Goal: Task Accomplishment & Management: Use online tool/utility

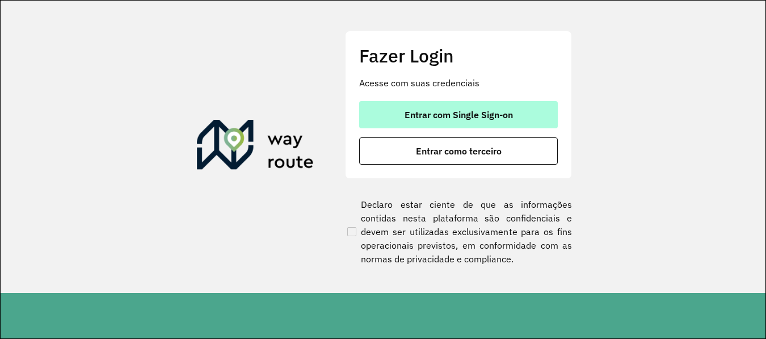
click at [499, 104] on button "Entrar com Single Sign-on" at bounding box center [458, 114] width 199 height 27
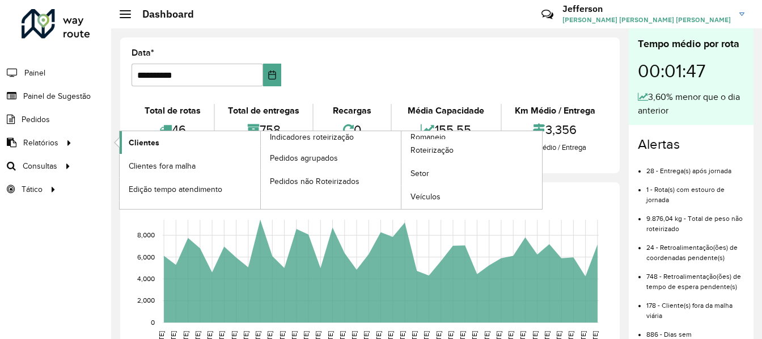
click at [149, 143] on span "Clientes" at bounding box center [144, 143] width 31 height 12
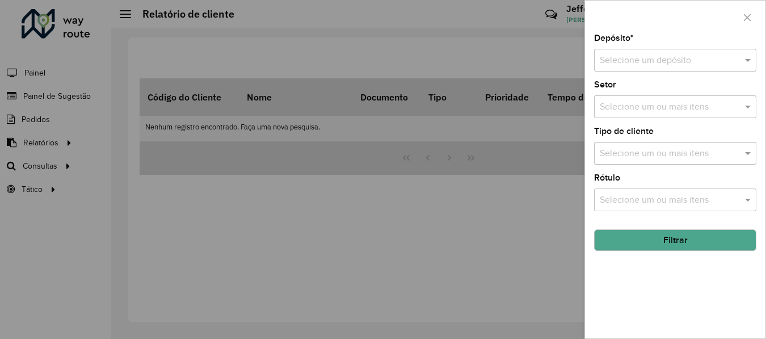
click at [54, 143] on div at bounding box center [383, 169] width 766 height 339
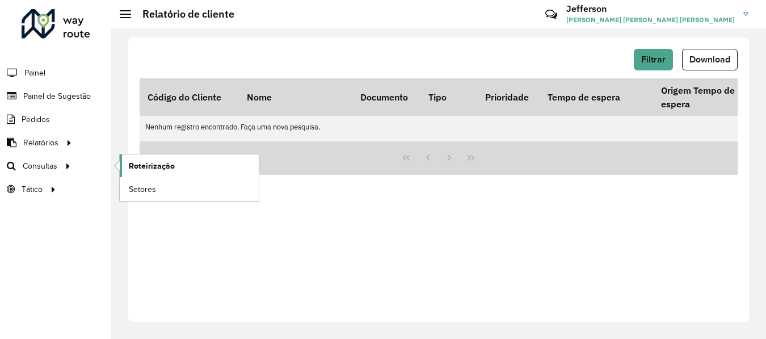
click at [135, 164] on span "Roteirização" at bounding box center [152, 166] width 46 height 12
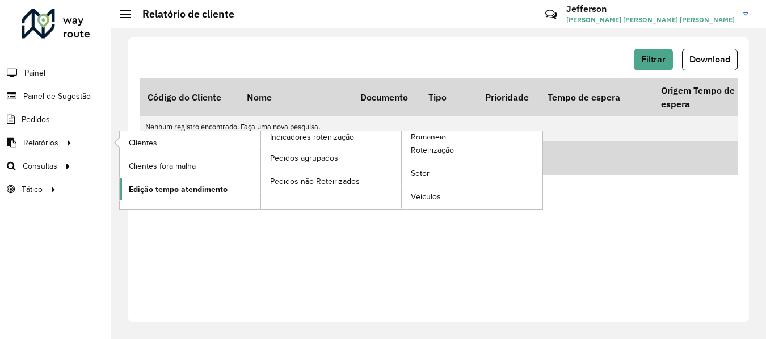
click at [220, 192] on span "Edição tempo atendimento" at bounding box center [178, 189] width 99 height 12
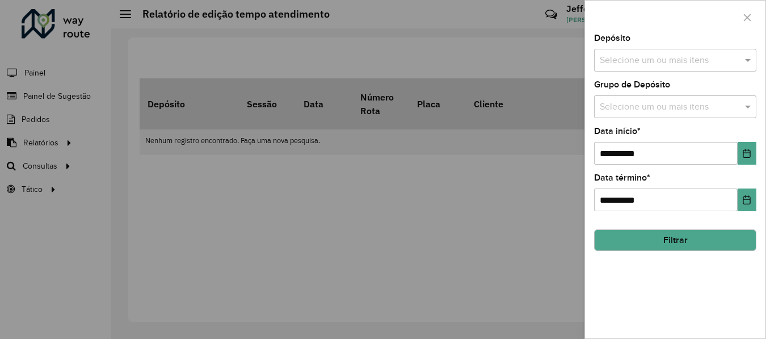
click at [703, 58] on input "text" at bounding box center [669, 61] width 145 height 14
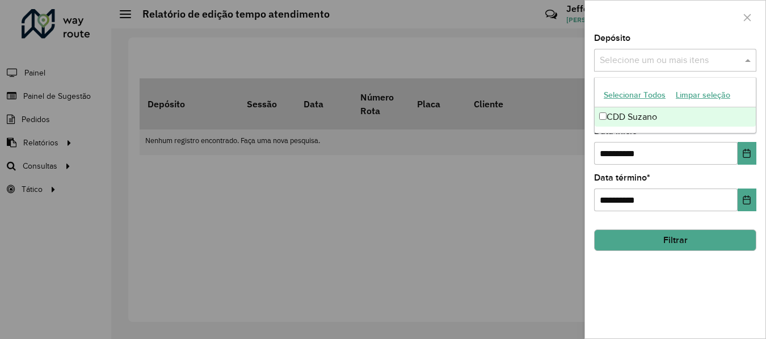
click at [601, 120] on div "CDD Suzano" at bounding box center [674, 116] width 161 height 19
click at [679, 117] on div "CDD Suzano" at bounding box center [674, 116] width 161 height 19
click at [667, 137] on div "**********" at bounding box center [675, 145] width 162 height 37
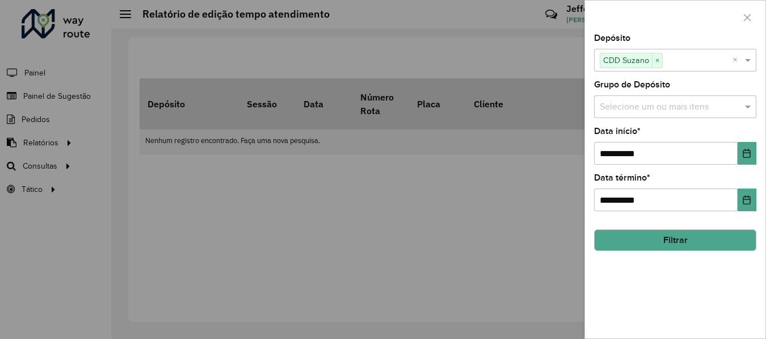
click at [700, 110] on input "text" at bounding box center [669, 107] width 145 height 14
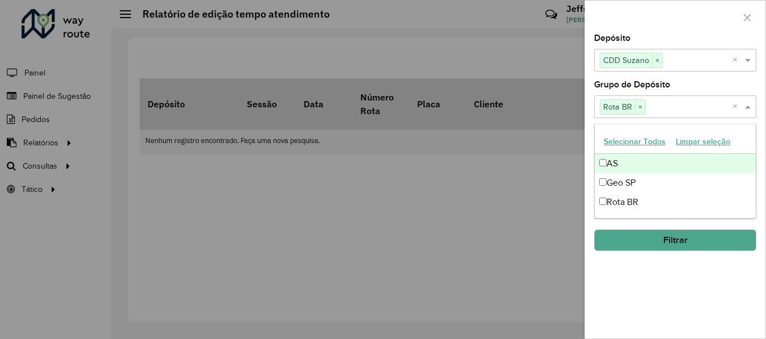
click at [717, 123] on div "**********" at bounding box center [675, 186] width 180 height 304
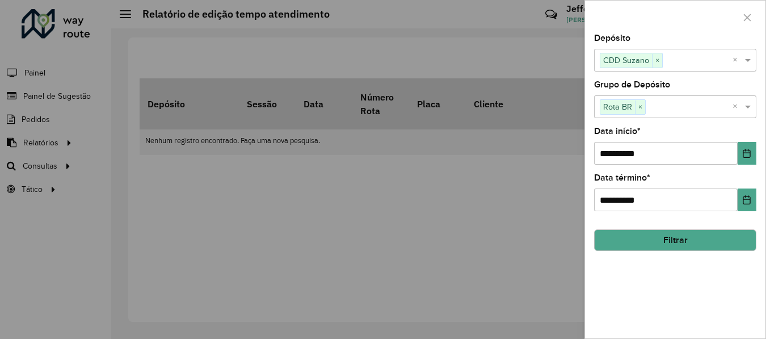
click at [685, 242] on button "Filtrar" at bounding box center [675, 240] width 162 height 22
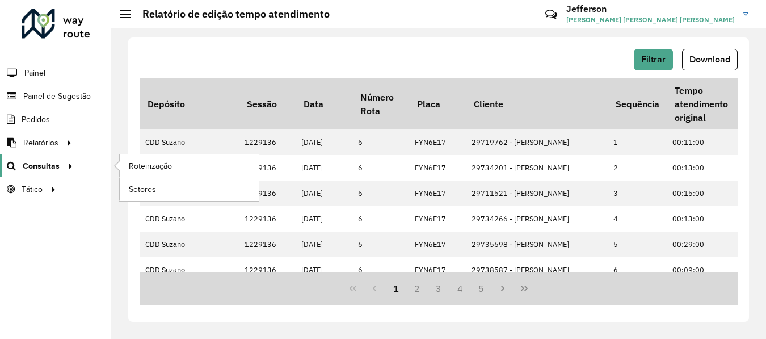
click at [67, 167] on icon at bounding box center [69, 165] width 10 height 17
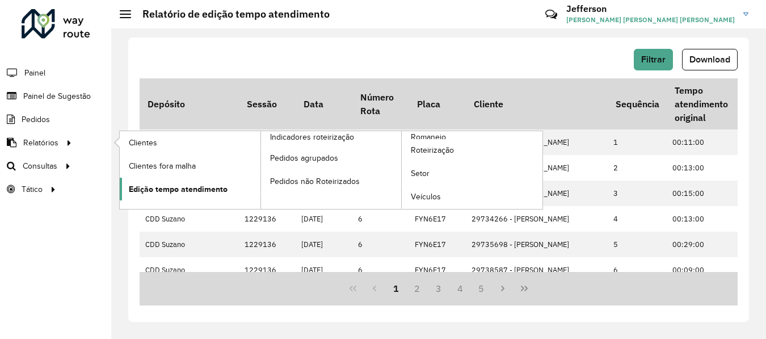
click at [179, 187] on span "Edição tempo atendimento" at bounding box center [178, 189] width 99 height 12
drag, startPoint x: 195, startPoint y: 191, endPoint x: 206, endPoint y: 188, distance: 11.8
click at [195, 191] on span "Edição tempo atendimento" at bounding box center [178, 189] width 99 height 12
click at [180, 192] on span "Edição tempo atendimento" at bounding box center [178, 189] width 99 height 12
click at [132, 184] on span "Edição tempo atendimento" at bounding box center [178, 189] width 99 height 12
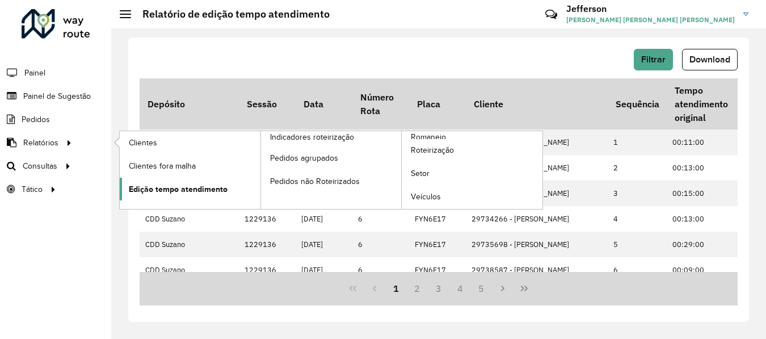
click at [181, 189] on span "Edição tempo atendimento" at bounding box center [178, 189] width 99 height 12
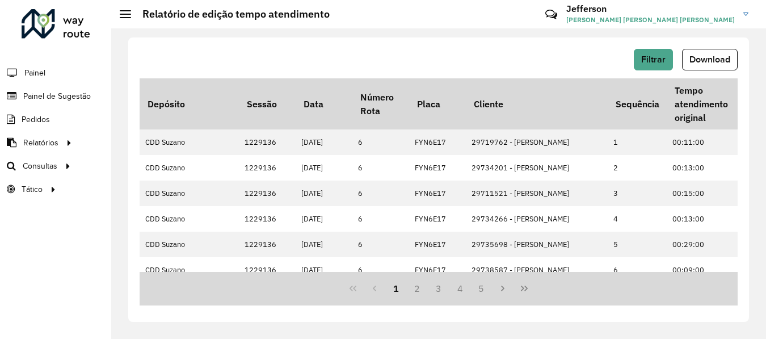
click at [105, 259] on div "Roteirizador AmbevTech Painel Painel de Sugestão Pedidos Relatórios Clientes Cl…" at bounding box center [55, 169] width 111 height 339
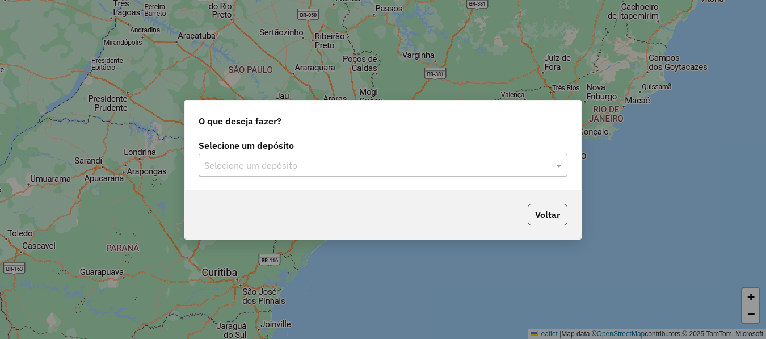
click at [436, 168] on input "text" at bounding box center [371, 166] width 335 height 14
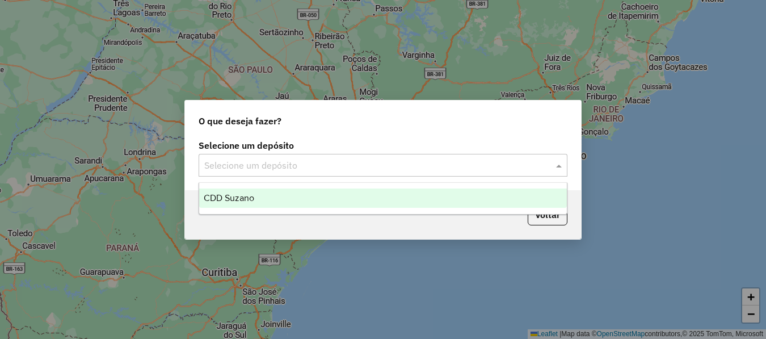
click at [396, 205] on div "CDD Suzano" at bounding box center [383, 197] width 368 height 19
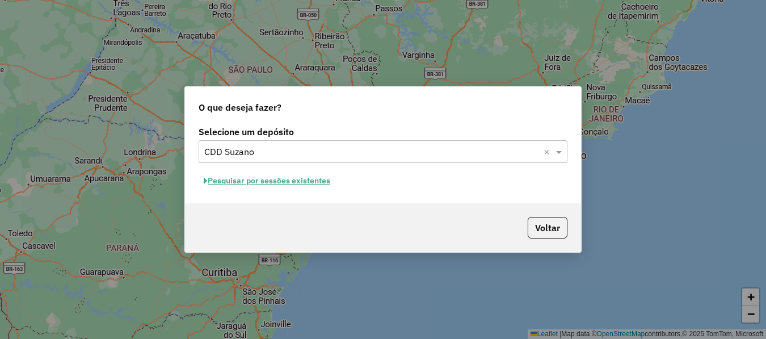
click at [314, 180] on button "Pesquisar por sessões existentes" at bounding box center [267, 181] width 137 height 18
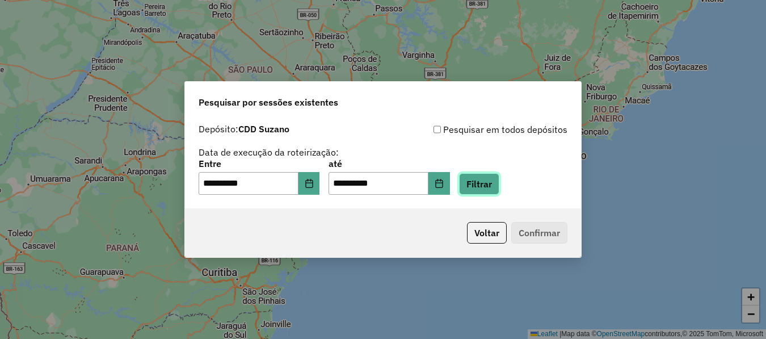
click at [489, 188] on button "Filtrar" at bounding box center [479, 184] width 40 height 22
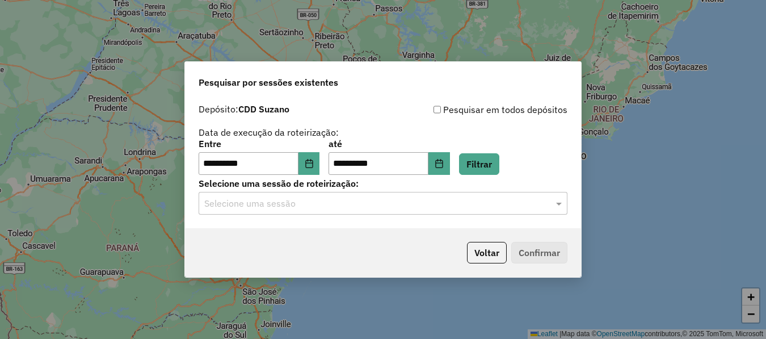
click at [428, 199] on input "text" at bounding box center [371, 204] width 335 height 14
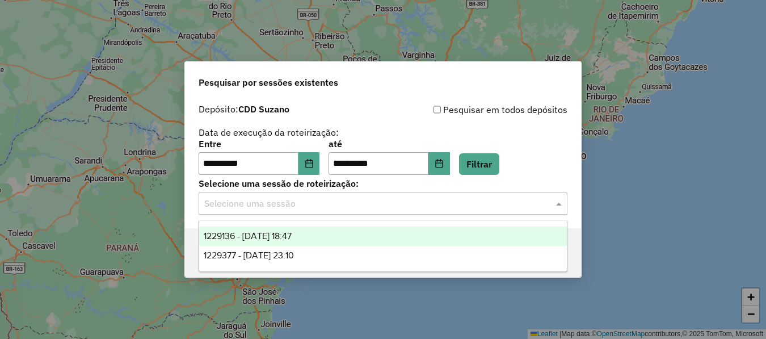
click at [333, 239] on div "1229136 - 13/08/2025 18:47" at bounding box center [383, 235] width 368 height 19
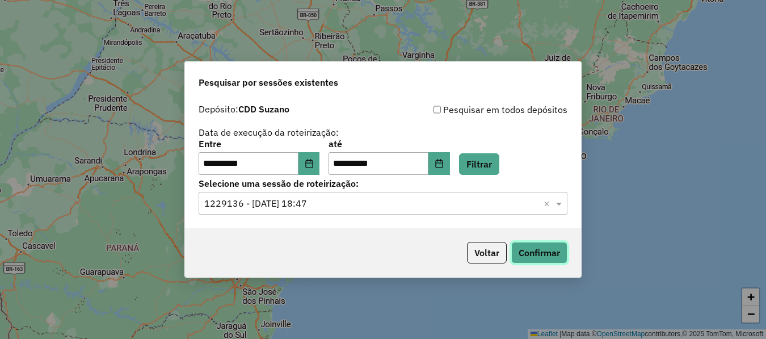
click at [534, 248] on button "Confirmar" at bounding box center [539, 253] width 56 height 22
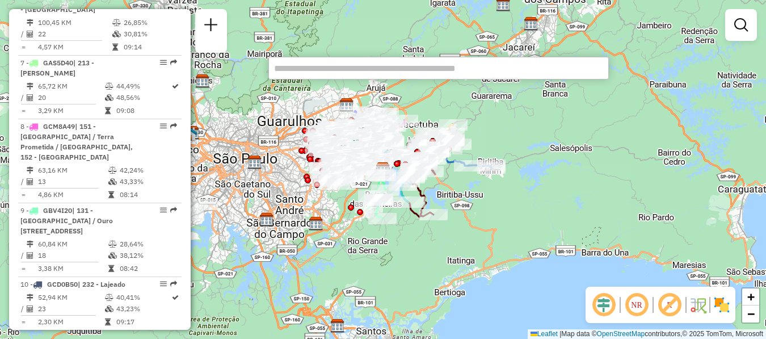
scroll to position [1557, 0]
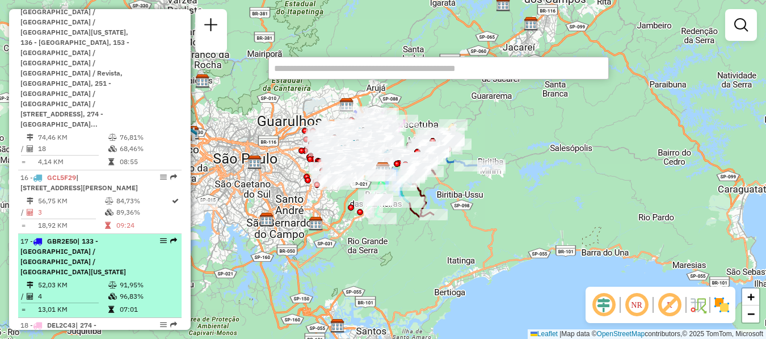
click at [160, 237] on em at bounding box center [163, 240] width 7 height 7
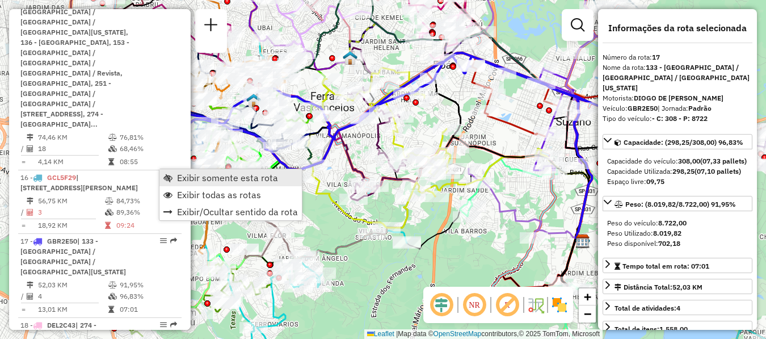
click at [180, 178] on span "Exibir somente esta rota" at bounding box center [227, 177] width 101 height 9
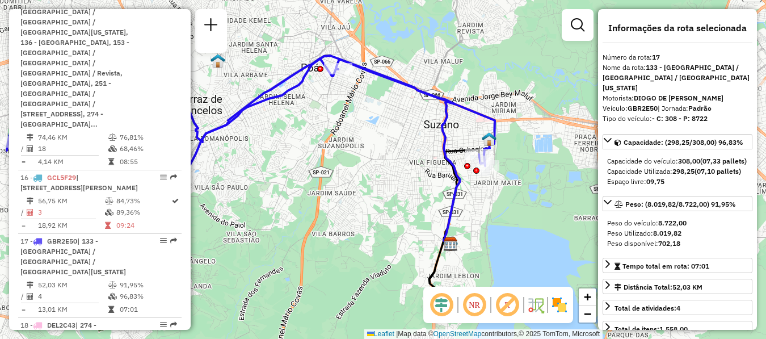
drag, startPoint x: 460, startPoint y: 178, endPoint x: 329, endPoint y: 180, distance: 131.0
click at [329, 180] on div "Janela de atendimento Grade de atendimento Capacidade Transportadoras Veículos …" at bounding box center [383, 169] width 766 height 339
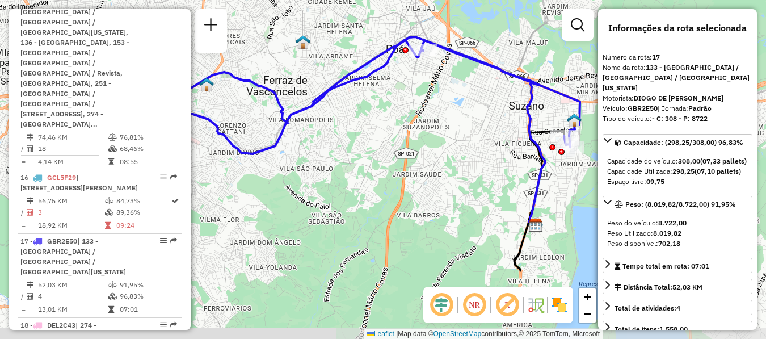
drag, startPoint x: 313, startPoint y: 164, endPoint x: 398, endPoint y: 145, distance: 87.1
click at [398, 145] on div "Janela de atendimento Grade de atendimento Capacidade Transportadoras Veículos …" at bounding box center [383, 169] width 766 height 339
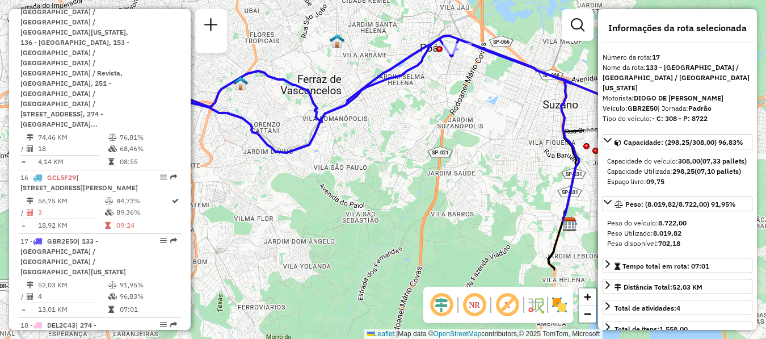
drag, startPoint x: 358, startPoint y: 141, endPoint x: 392, endPoint y: 140, distance: 34.0
click at [392, 140] on div "Janela de atendimento Grade de atendimento Capacidade Transportadoras Veículos …" at bounding box center [383, 169] width 766 height 339
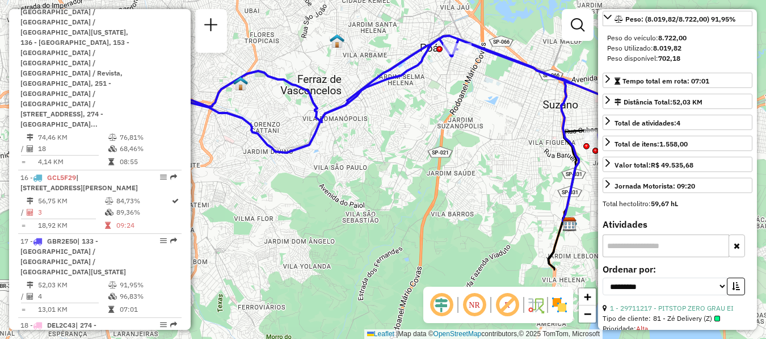
scroll to position [170, 0]
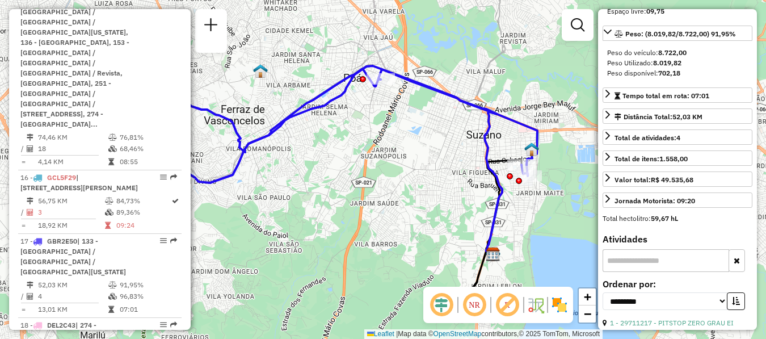
drag, startPoint x: 390, startPoint y: 200, endPoint x: 313, endPoint y: 230, distance: 82.8
click at [313, 230] on div "Janela de atendimento Grade de atendimento Capacidade Transportadoras Veículos …" at bounding box center [383, 169] width 766 height 339
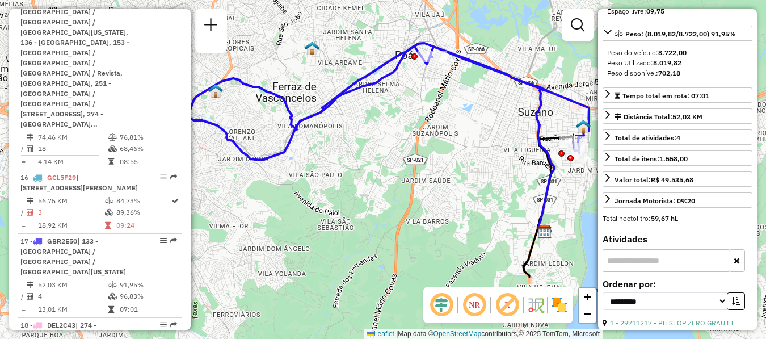
drag, startPoint x: 449, startPoint y: 199, endPoint x: 499, endPoint y: 176, distance: 54.8
click at [499, 176] on div "Janela de atendimento Grade de atendimento Capacidade Transportadoras Veículos …" at bounding box center [383, 169] width 766 height 339
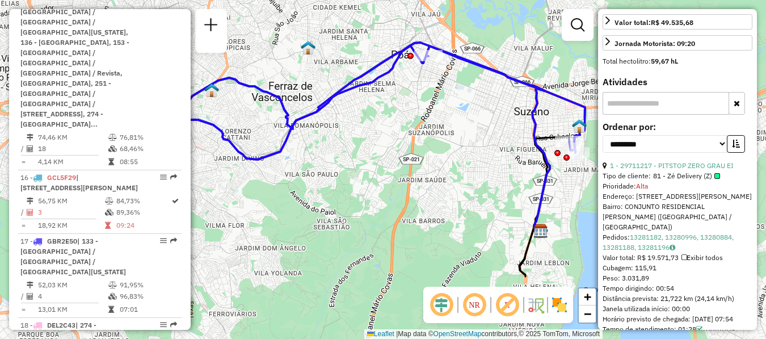
scroll to position [340, 0]
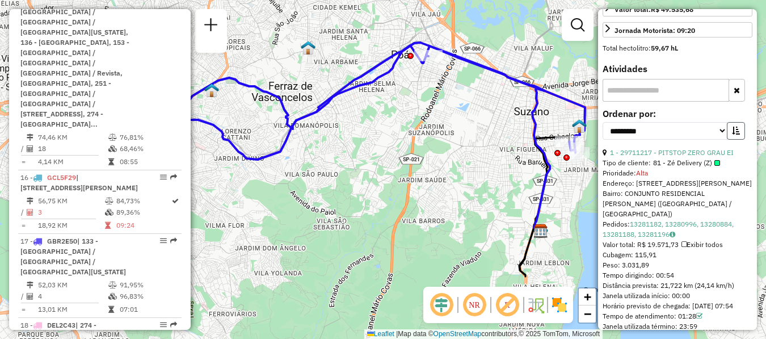
click at [736, 134] on icon "button" at bounding box center [736, 130] width 8 height 8
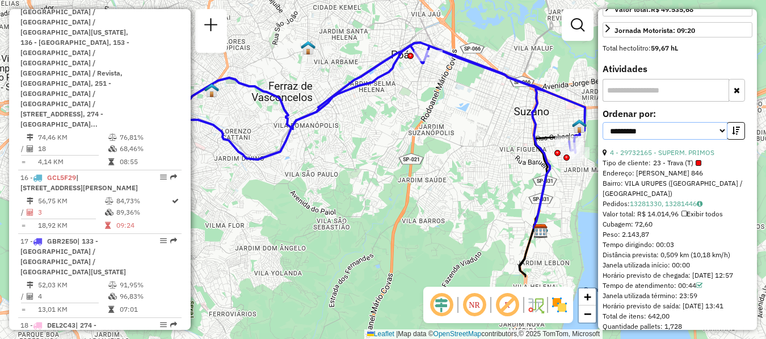
click at [716, 140] on select "**********" at bounding box center [664, 131] width 125 height 18
select select "**********"
click at [602, 132] on select "**********" at bounding box center [664, 131] width 125 height 18
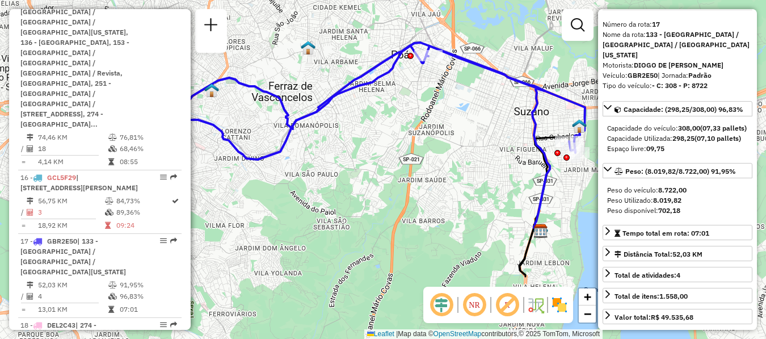
scroll to position [58, 0]
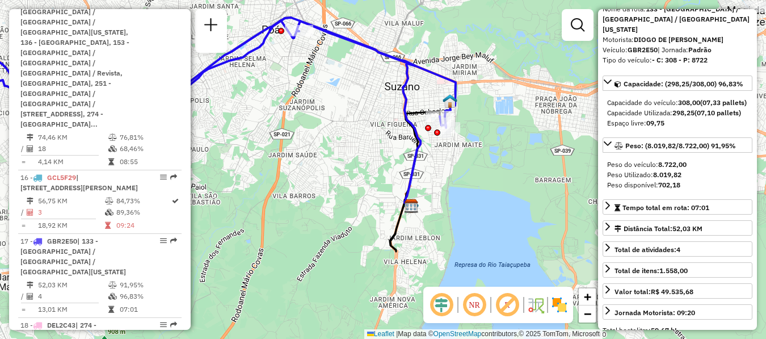
drag, startPoint x: 510, startPoint y: 204, endPoint x: 502, endPoint y: 185, distance: 20.1
click at [381, 179] on div "Janela de atendimento Grade de atendimento Capacidade Transportadoras Veículos …" at bounding box center [383, 169] width 766 height 339
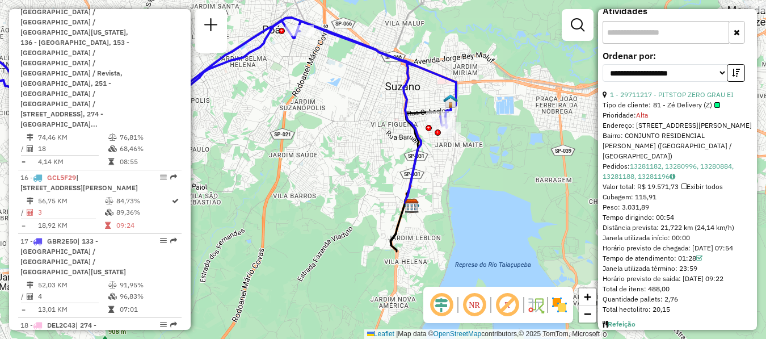
scroll to position [399, 0]
drag, startPoint x: 675, startPoint y: 267, endPoint x: 694, endPoint y: 267, distance: 18.7
click at [694, 263] on div "Tempo de atendimento: 01:28" at bounding box center [677, 257] width 150 height 10
copy div "01:28"
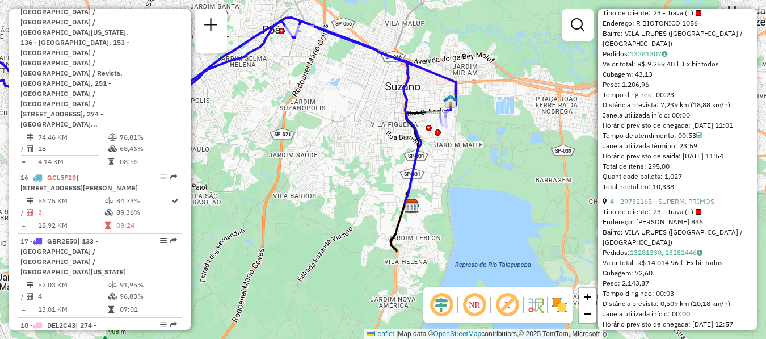
scroll to position [739, 0]
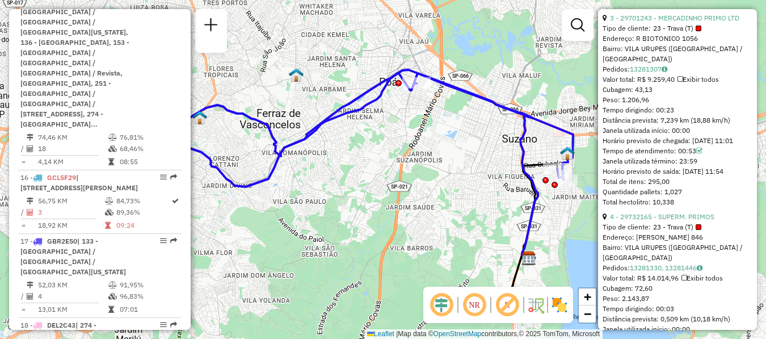
drag, startPoint x: 489, startPoint y: 149, endPoint x: 605, endPoint y: 202, distance: 127.2
click at [605, 202] on hb-router-mapa "Informações da Sessão 1229136 - 13/08/2025 Criação: 12/08/2025 18:47 Depósito: …" at bounding box center [383, 169] width 766 height 339
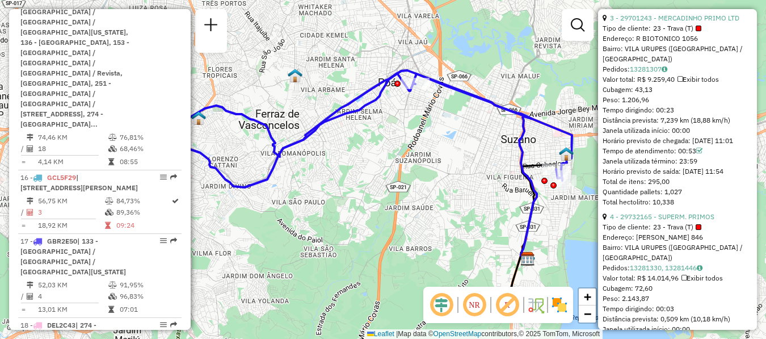
click at [420, 196] on div "Janela de atendimento Grade de atendimento Capacidade Transportadoras Veículos …" at bounding box center [383, 169] width 766 height 339
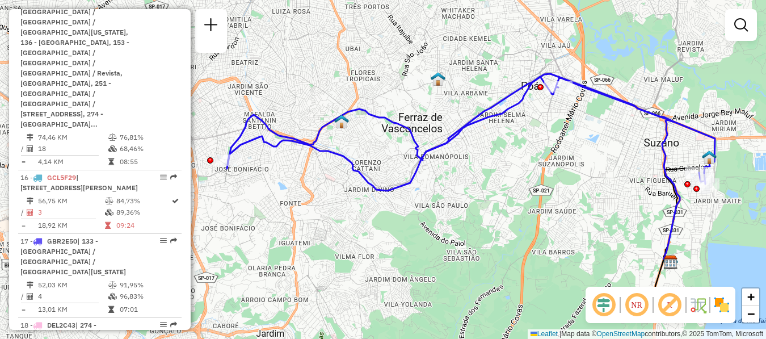
drag, startPoint x: 585, startPoint y: 180, endPoint x: 728, endPoint y: 183, distance: 143.0
click at [728, 183] on div "Janela de atendimento Grade de atendimento Capacidade Transportadoras Veículos …" at bounding box center [383, 169] width 766 height 339
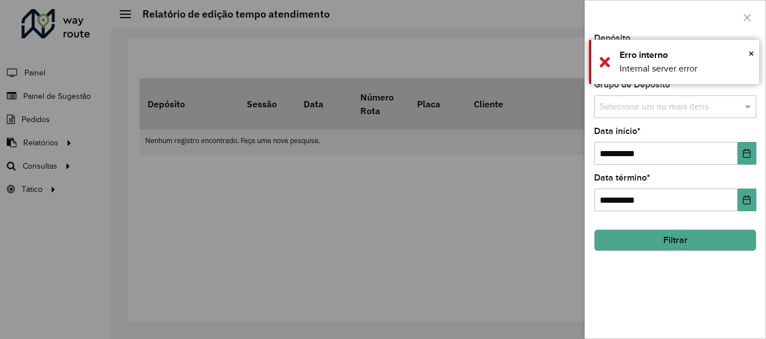
drag, startPoint x: 57, startPoint y: 141, endPoint x: 125, endPoint y: 143, distance: 68.1
click at [58, 141] on div at bounding box center [383, 169] width 766 height 339
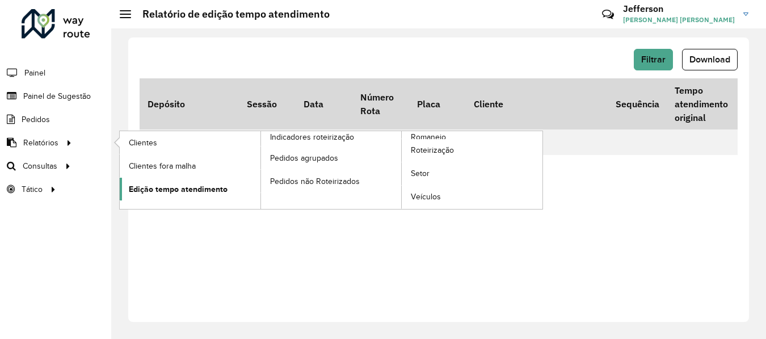
click at [172, 190] on span "Edição tempo atendimento" at bounding box center [178, 189] width 99 height 12
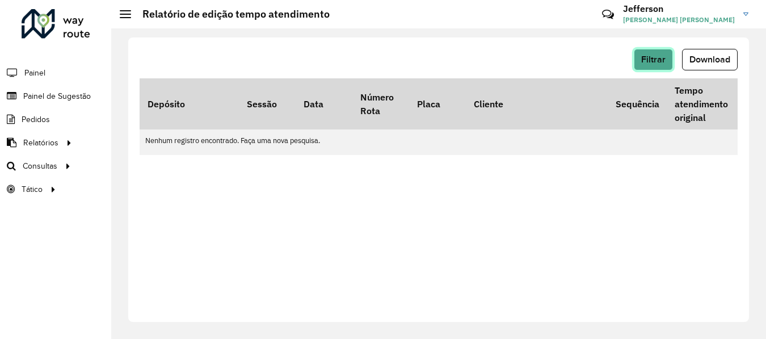
click at [665, 62] on span "Filtrar" at bounding box center [653, 59] width 24 height 10
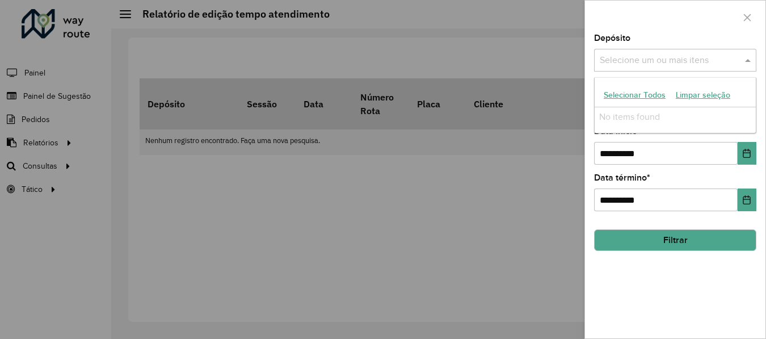
click at [740, 63] on input "text" at bounding box center [669, 61] width 145 height 14
click at [672, 70] on div "Selecione um ou mais itens" at bounding box center [675, 60] width 162 height 23
click at [633, 112] on div "No items found" at bounding box center [674, 116] width 161 height 19
click at [631, 121] on div "No items found" at bounding box center [674, 116] width 161 height 19
click at [610, 138] on label "Data início *" at bounding box center [617, 131] width 47 height 14
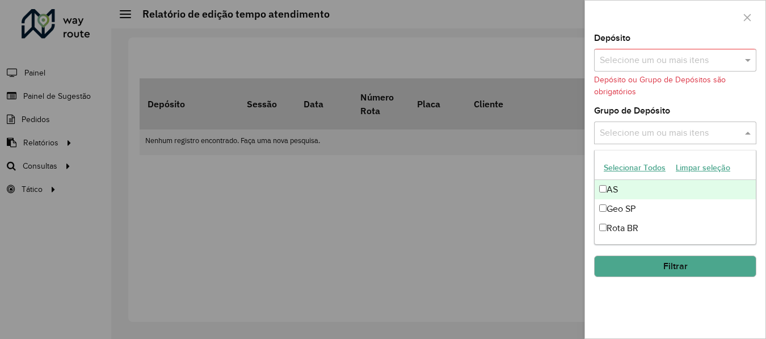
click at [685, 128] on input "text" at bounding box center [669, 133] width 145 height 14
click at [617, 171] on button "Selecionar Todos" at bounding box center [634, 168] width 72 height 18
click at [723, 88] on div "Depósito ou Grupo de Depósitos são obrigatórios" at bounding box center [675, 86] width 162 height 24
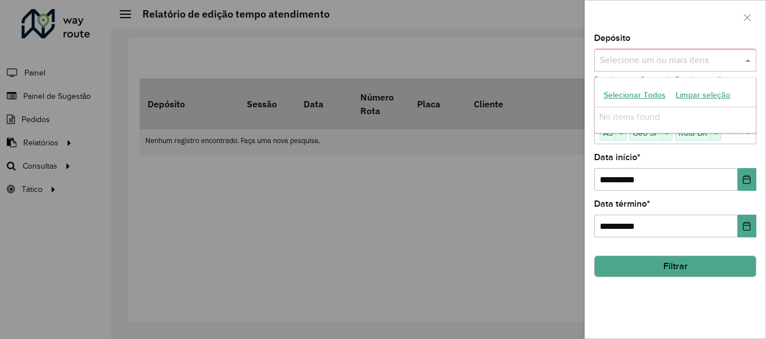
click at [722, 63] on input "text" at bounding box center [669, 61] width 145 height 14
click at [650, 113] on div "No items found" at bounding box center [674, 116] width 161 height 19
click at [645, 97] on button "Selecionar Todos" at bounding box center [634, 95] width 72 height 18
click at [651, 96] on button "Selecionar Todos" at bounding box center [634, 95] width 72 height 18
click at [514, 199] on div at bounding box center [383, 169] width 766 height 339
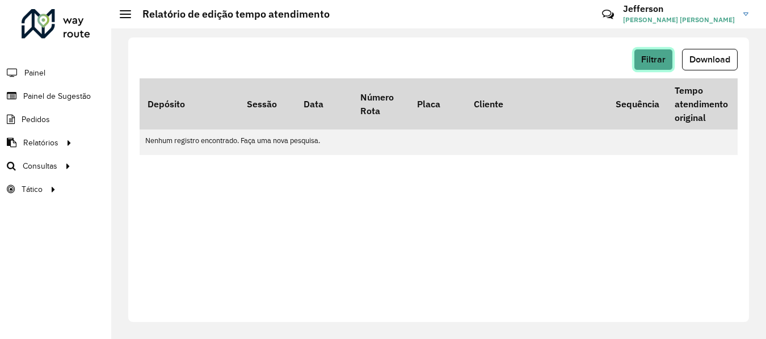
click at [645, 55] on span "Filtrar" at bounding box center [653, 59] width 24 height 10
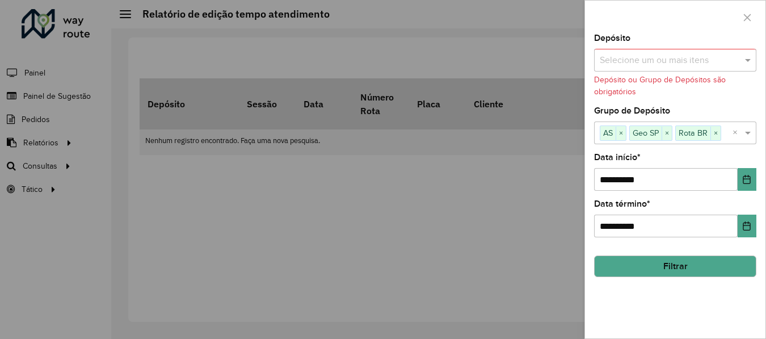
click at [366, 193] on div at bounding box center [383, 169] width 766 height 339
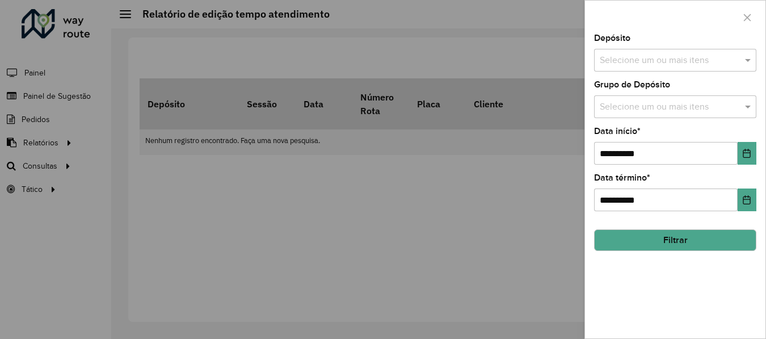
drag, startPoint x: 365, startPoint y: 210, endPoint x: 382, endPoint y: 203, distance: 18.3
click at [367, 211] on div at bounding box center [383, 169] width 766 height 339
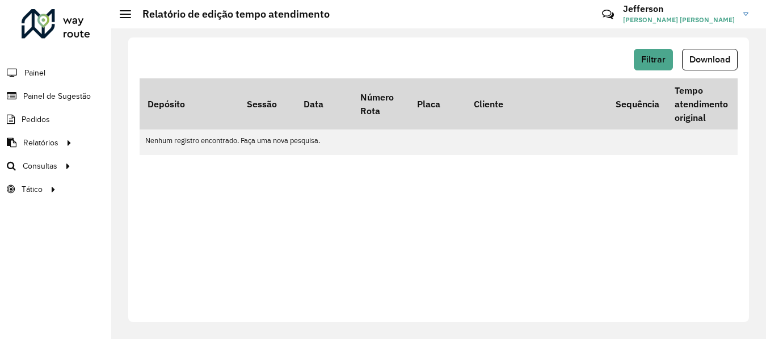
click at [303, 223] on div "Filtrar Download Depósito Sessão Data Número Rota Placa Cliente Sequência Tempo…" at bounding box center [438, 179] width 620 height 284
click at [765, 188] on html "Aguarde... Pop-up bloqueado! Seu navegador bloqueou automáticamente a abertura …" at bounding box center [383, 169] width 766 height 339
click at [758, 188] on div "Filtrar Download Depósito Sessão Data Número Rota Placa Cliente Sequência Tempo…" at bounding box center [438, 183] width 654 height 310
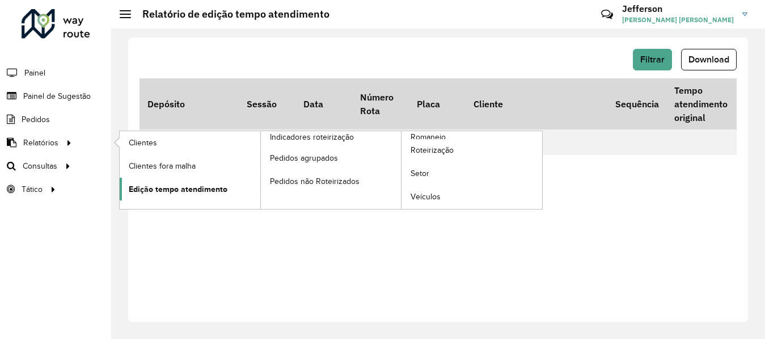
click at [190, 187] on span "Edição tempo atendimento" at bounding box center [178, 189] width 99 height 12
click at [278, 203] on link "Romaneio" at bounding box center [402, 170] width 282 height 78
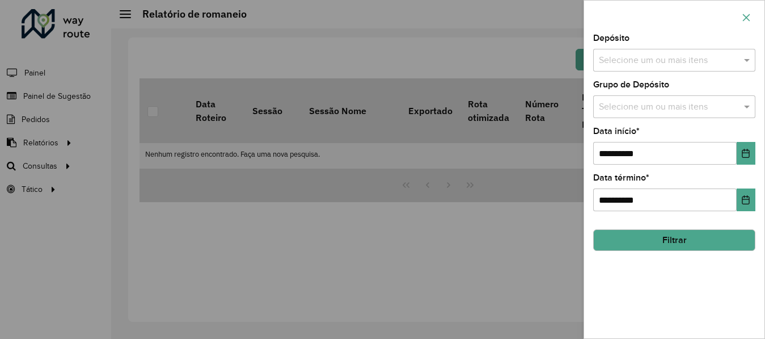
click at [750, 18] on icon "button" at bounding box center [746, 17] width 9 height 9
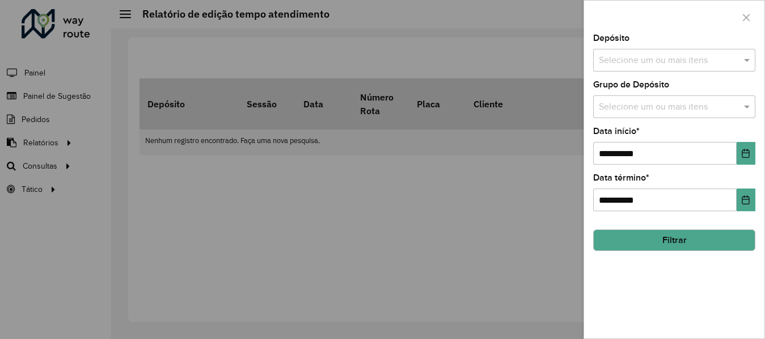
click at [681, 64] on input "text" at bounding box center [668, 61] width 145 height 14
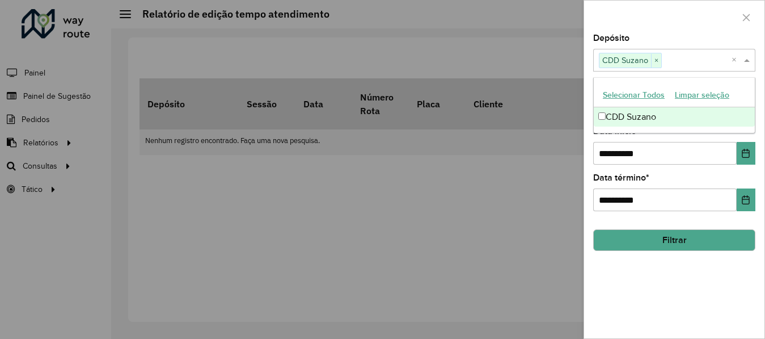
click at [695, 27] on div at bounding box center [674, 17] width 180 height 33
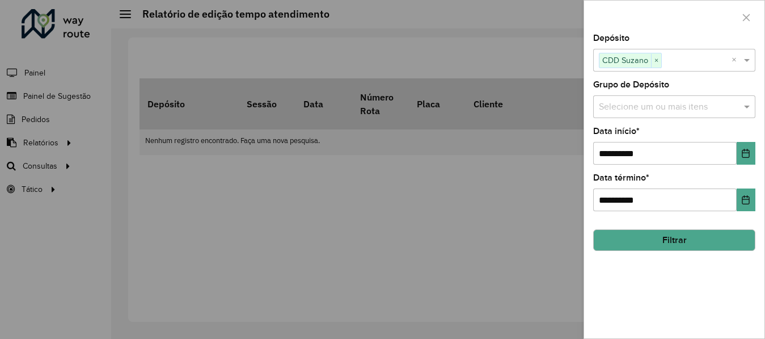
click at [691, 108] on input "text" at bounding box center [668, 107] width 145 height 14
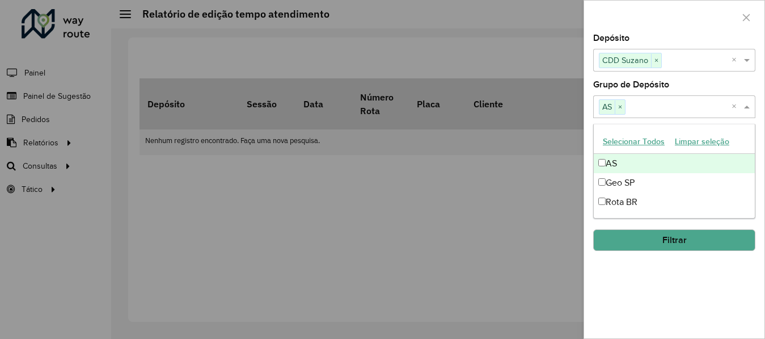
click at [615, 142] on button "Selecionar Todos" at bounding box center [634, 142] width 72 height 18
drag, startPoint x: 534, startPoint y: 160, endPoint x: 544, endPoint y: 164, distance: 11.0
click at [534, 162] on div at bounding box center [382, 169] width 765 height 339
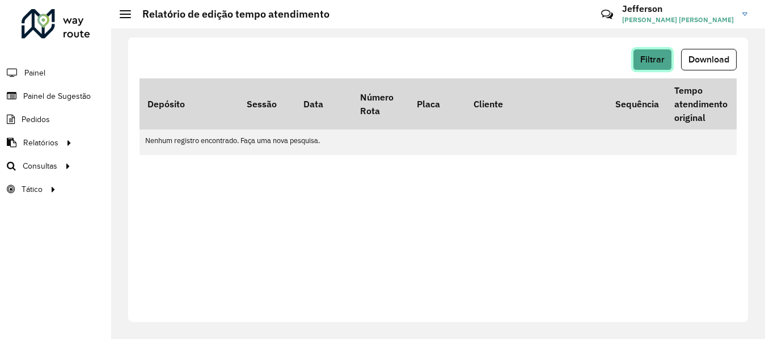
click at [658, 62] on span "Filtrar" at bounding box center [652, 59] width 24 height 10
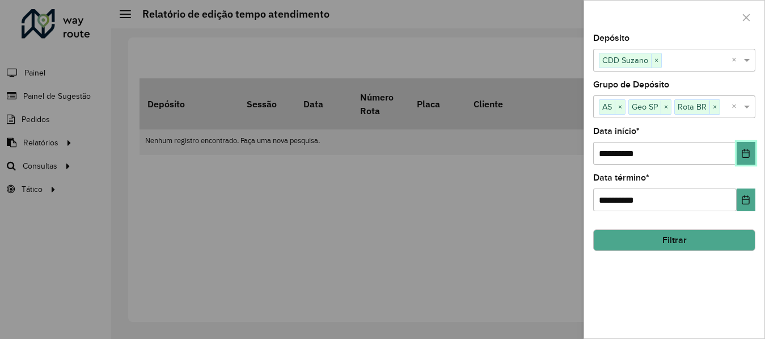
click at [746, 155] on icon "Choose Date" at bounding box center [745, 153] width 9 height 9
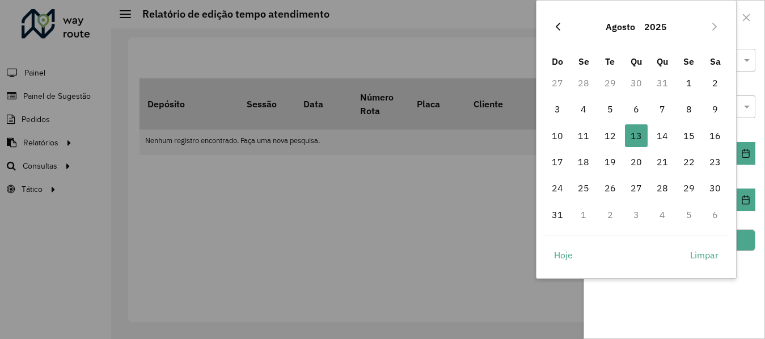
click at [554, 29] on icon "Previous Month" at bounding box center [558, 26] width 9 height 9
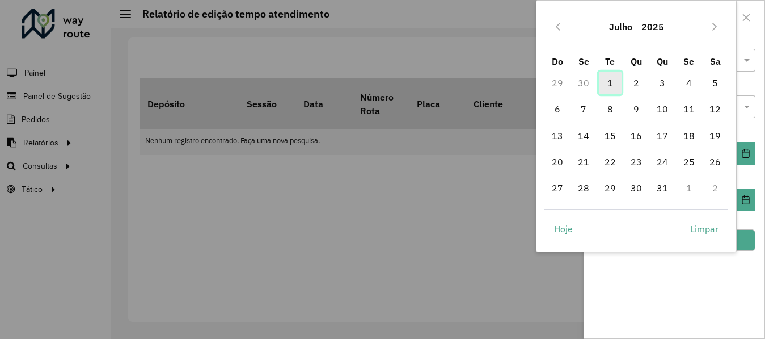
click at [607, 85] on span "1" at bounding box center [610, 82] width 23 height 23
type input "**********"
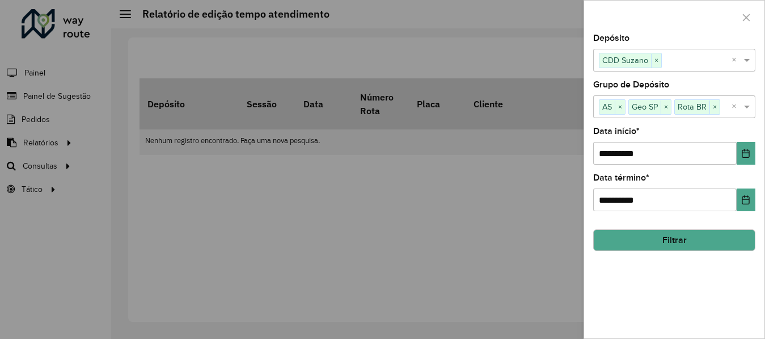
click at [683, 235] on button "Filtrar" at bounding box center [674, 240] width 162 height 22
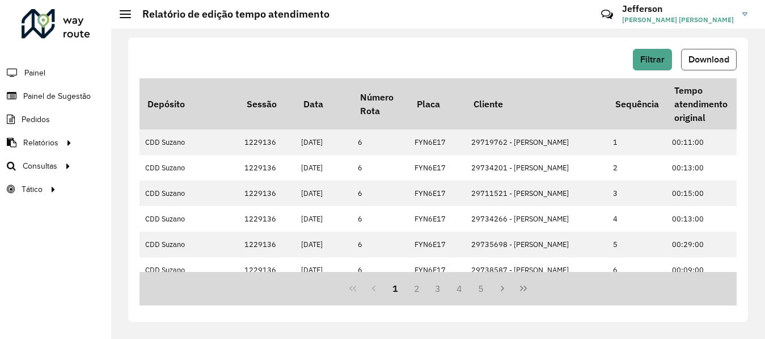
click at [706, 57] on span "Download" at bounding box center [709, 59] width 41 height 10
click at [38, 116] on span "Pedidos" at bounding box center [36, 119] width 29 height 12
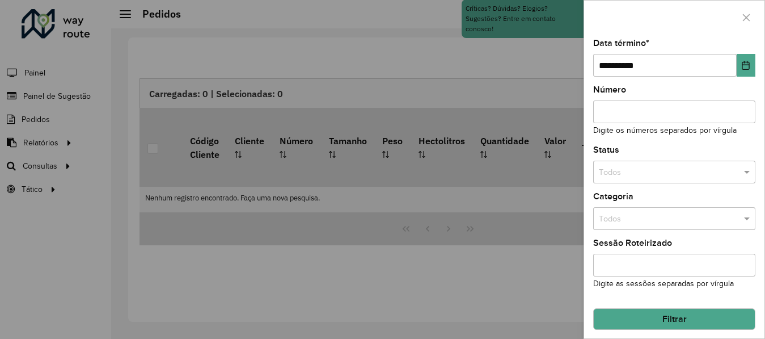
scroll to position [94, 0]
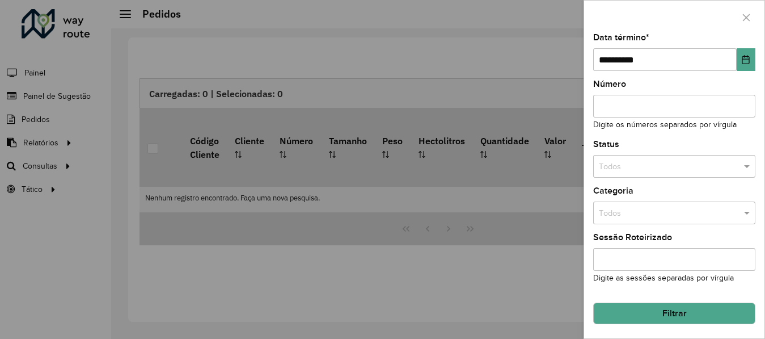
click at [38, 116] on div at bounding box center [382, 169] width 765 height 339
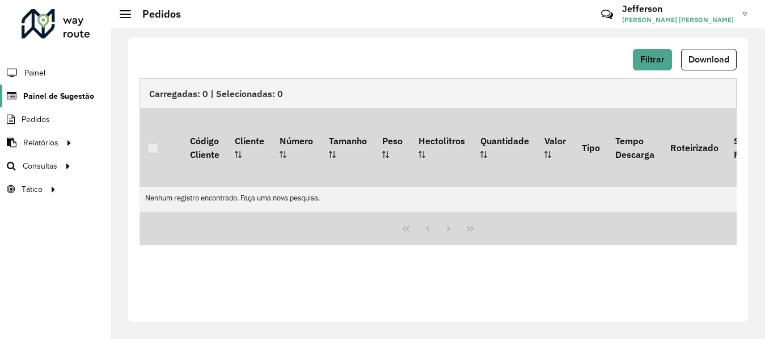
click at [61, 99] on span "Painel de Sugestão" at bounding box center [58, 96] width 71 height 12
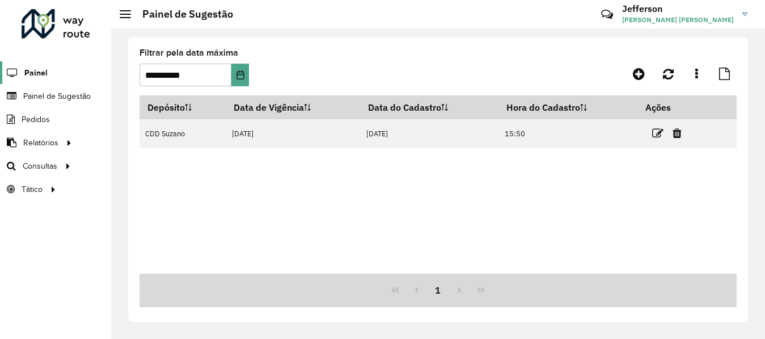
click at [43, 74] on span "Painel" at bounding box center [35, 73] width 23 height 12
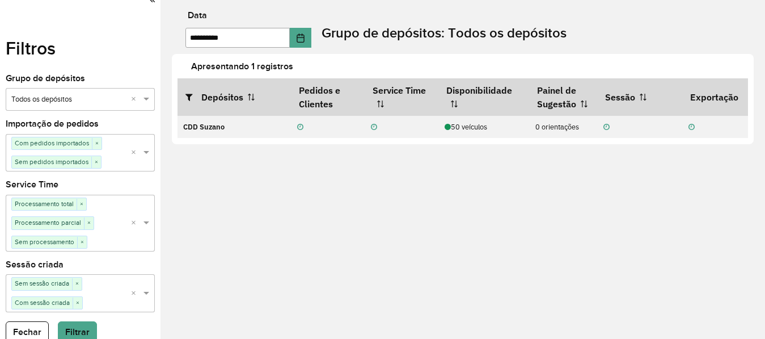
scroll to position [12, 0]
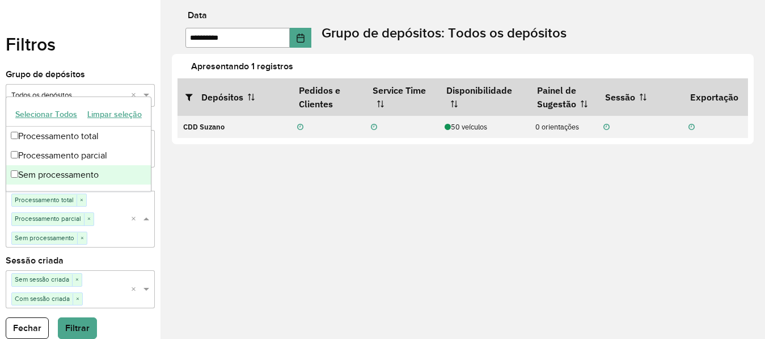
click at [149, 218] on span at bounding box center [148, 218] width 14 height 11
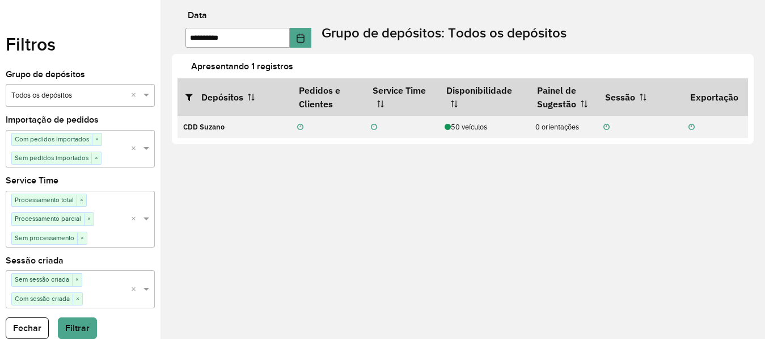
click at [268, 201] on div "**********" at bounding box center [463, 169] width 605 height 339
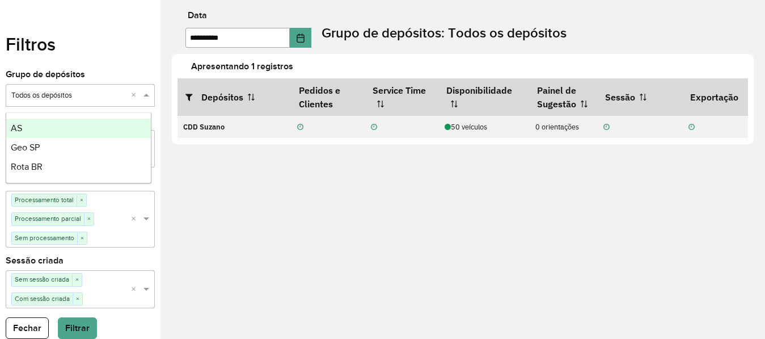
click at [144, 97] on span at bounding box center [148, 95] width 14 height 11
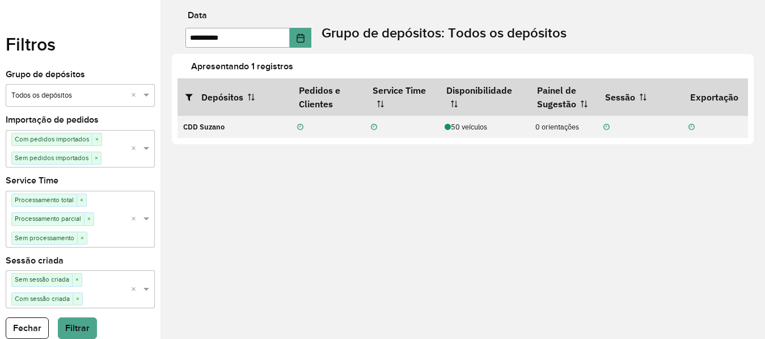
click at [260, 238] on div "**********" at bounding box center [463, 169] width 605 height 339
click at [108, 61] on div "Filtros Grupo de depósitos Selecione um grupo × Todos os depósitos × Importação…" at bounding box center [80, 169] width 161 height 339
click at [21, 321] on button "Fechar" at bounding box center [27, 328] width 43 height 22
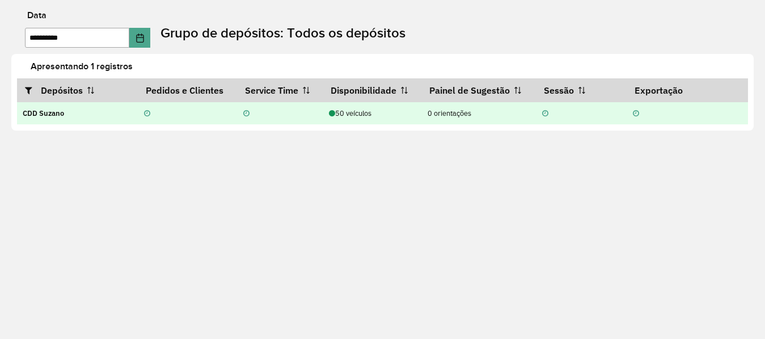
click at [390, 111] on div "50 veículos" at bounding box center [372, 113] width 87 height 11
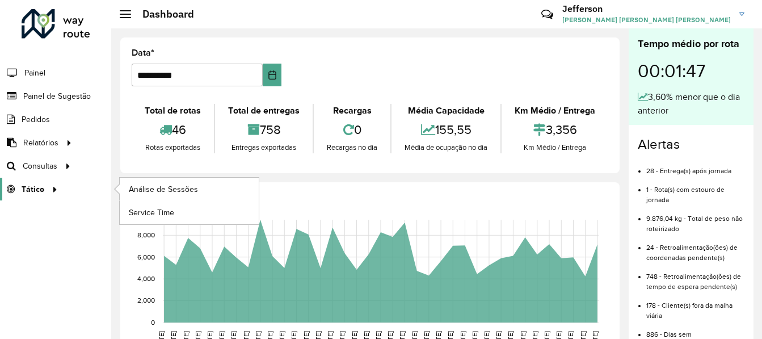
click at [55, 188] on icon at bounding box center [53, 188] width 10 height 17
click at [147, 210] on span "Service Time" at bounding box center [152, 212] width 47 height 12
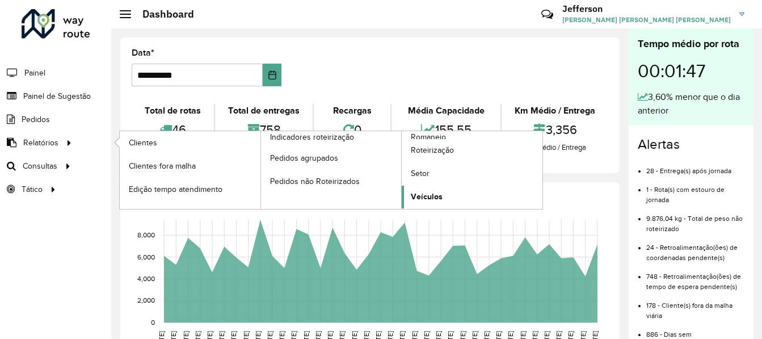
click at [419, 200] on span "Veículos" at bounding box center [427, 197] width 32 height 12
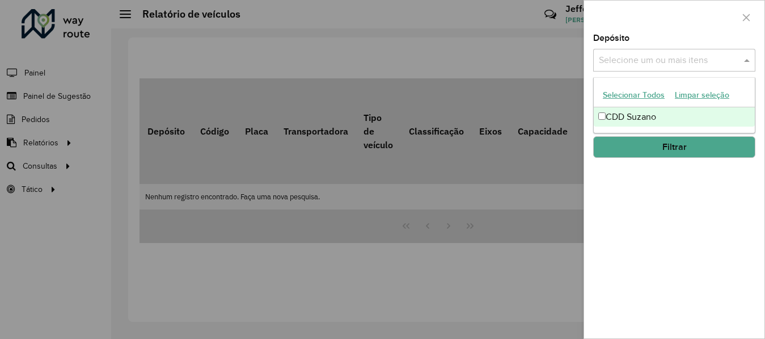
click at [698, 49] on div "Selecione um ou mais itens" at bounding box center [674, 60] width 162 height 23
click at [634, 121] on div "CDD Suzano" at bounding box center [674, 116] width 161 height 19
click at [640, 92] on button "Selecionar Todos" at bounding box center [634, 95] width 72 height 18
click at [637, 96] on button "Selecionar Todos" at bounding box center [634, 95] width 72 height 18
click at [690, 21] on div at bounding box center [674, 17] width 180 height 33
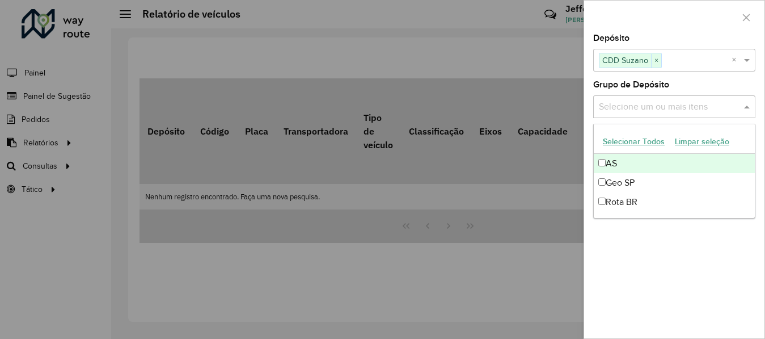
click at [661, 99] on div "Selecione um ou mais itens" at bounding box center [674, 106] width 162 height 23
click at [606, 163] on div "AS" at bounding box center [674, 163] width 161 height 19
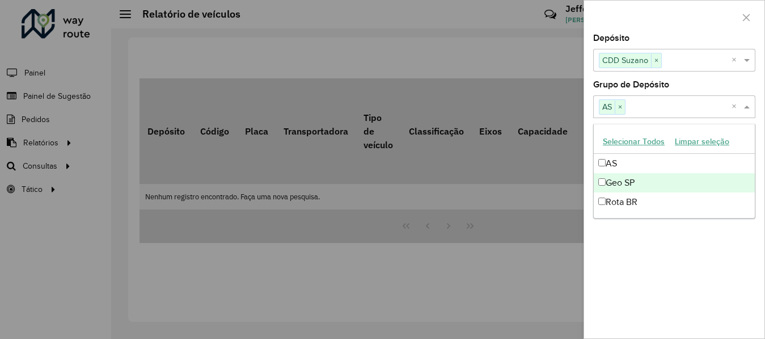
click at [605, 177] on div "Geo SP" at bounding box center [674, 182] width 161 height 19
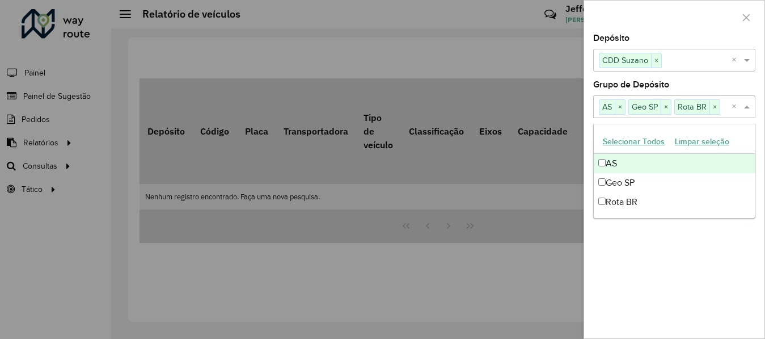
click at [623, 143] on button "Selecionar Todos" at bounding box center [634, 142] width 72 height 18
click at [411, 266] on div at bounding box center [382, 169] width 765 height 339
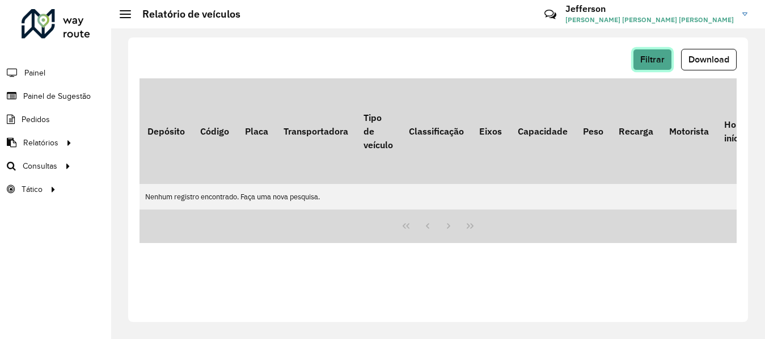
click at [650, 66] on button "Filtrar" at bounding box center [652, 60] width 39 height 22
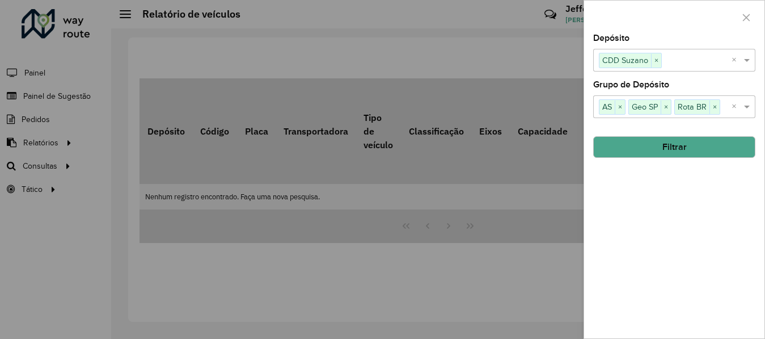
click at [662, 144] on button "Filtrar" at bounding box center [674, 147] width 162 height 22
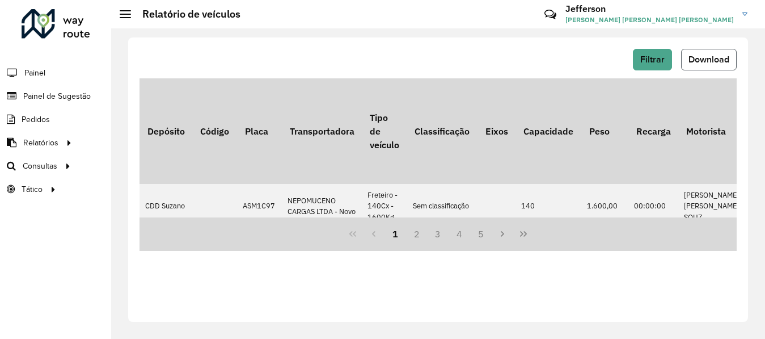
click at [715, 54] on button "Download" at bounding box center [709, 60] width 56 height 22
click at [708, 60] on span "Download" at bounding box center [709, 59] width 41 height 10
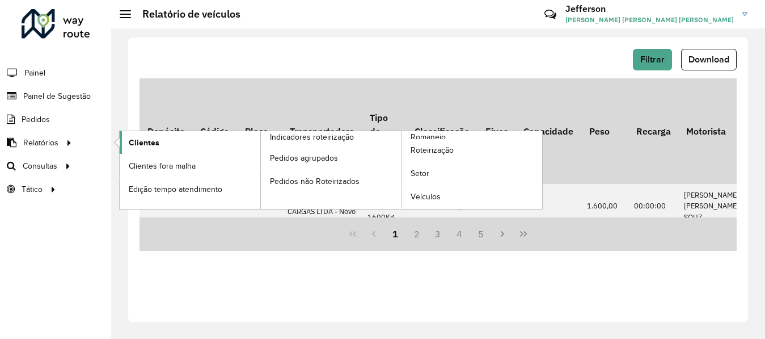
click at [151, 146] on span "Clientes" at bounding box center [144, 143] width 31 height 12
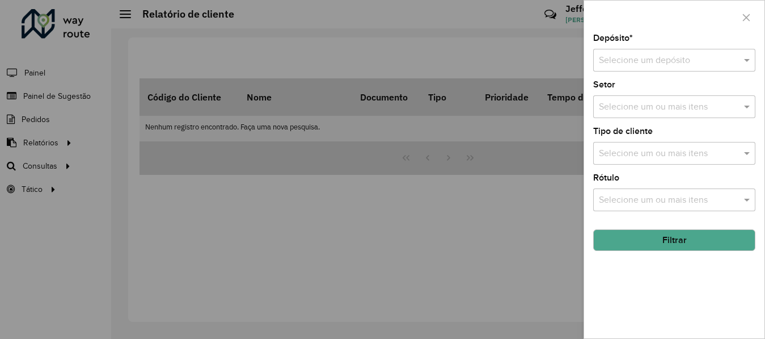
click at [675, 52] on div "Selecione um depósito" at bounding box center [674, 60] width 162 height 23
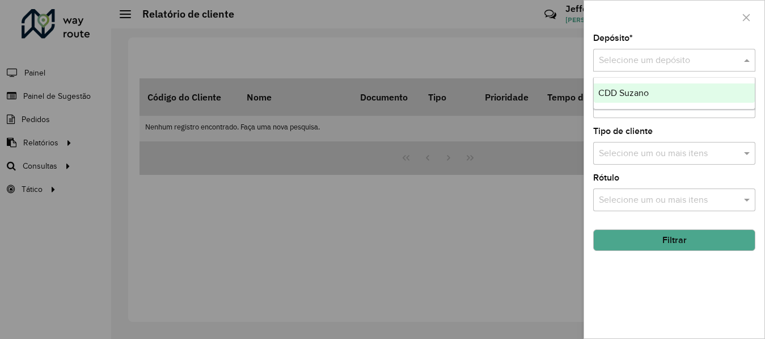
click at [644, 96] on span "CDD Suzano" at bounding box center [623, 93] width 50 height 10
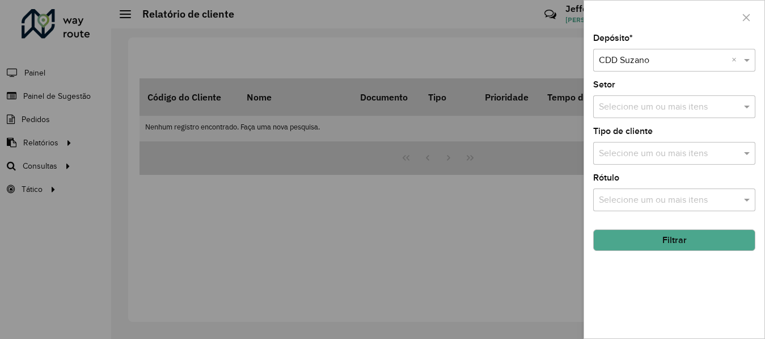
click at [696, 108] on input "text" at bounding box center [668, 107] width 145 height 14
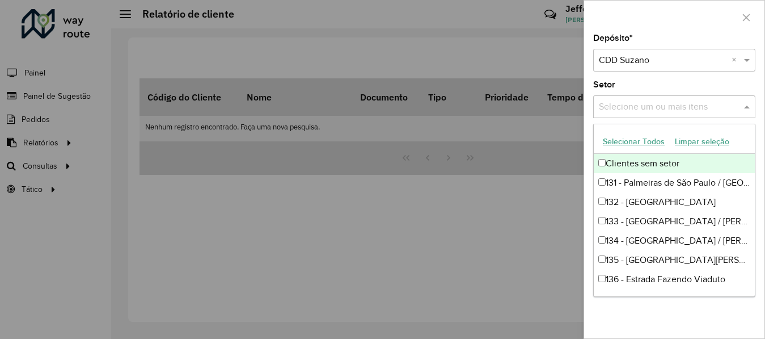
click at [615, 163] on div "Clientes sem setor" at bounding box center [674, 163] width 161 height 19
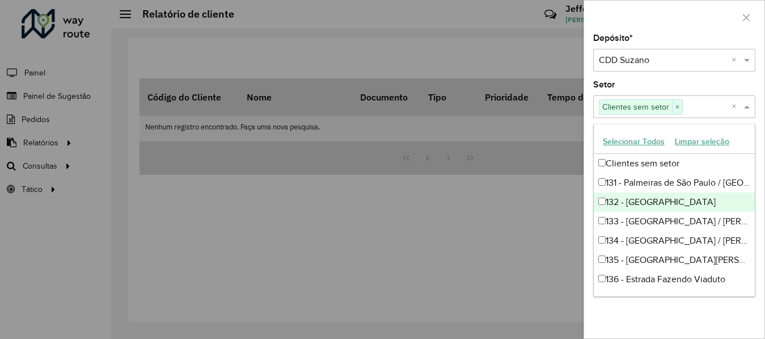
click at [528, 222] on div at bounding box center [382, 169] width 765 height 339
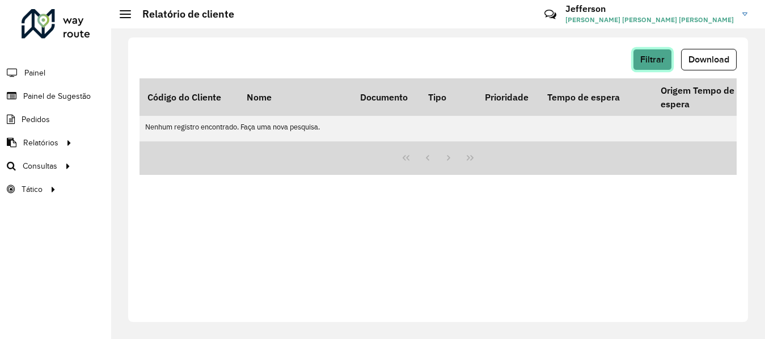
click at [656, 60] on span "Filtrar" at bounding box center [652, 59] width 24 height 10
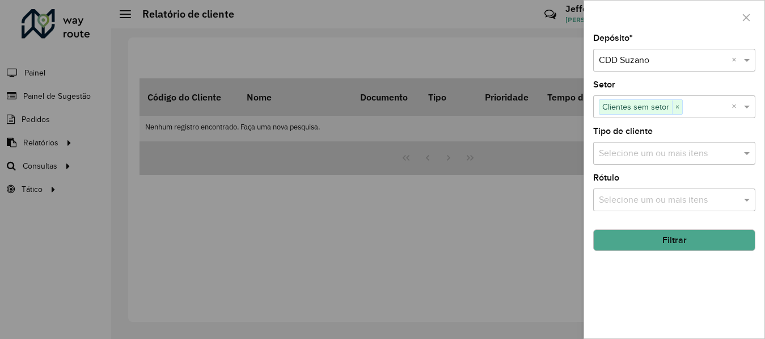
click at [683, 147] on input "text" at bounding box center [668, 154] width 145 height 14
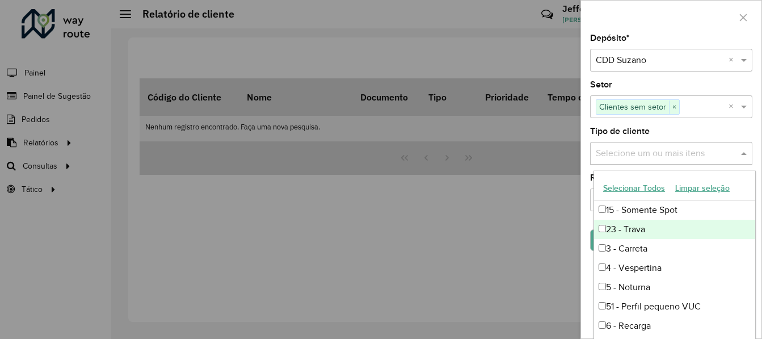
click at [358, 232] on div at bounding box center [381, 169] width 762 height 339
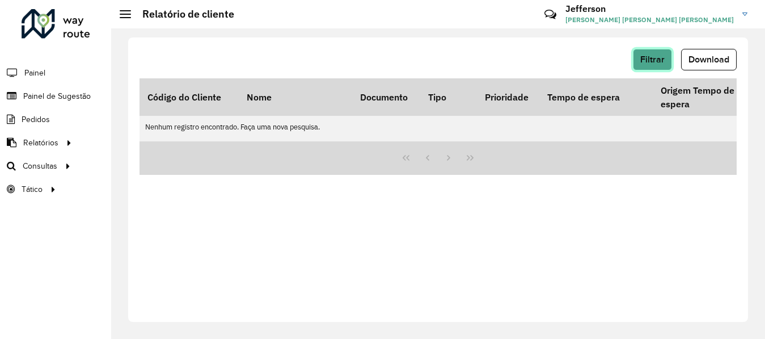
click at [643, 67] on button "Filtrar" at bounding box center [652, 60] width 39 height 22
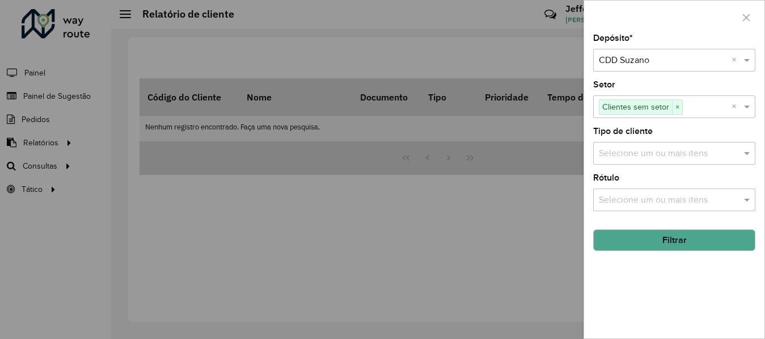
click at [706, 154] on input "text" at bounding box center [668, 154] width 145 height 14
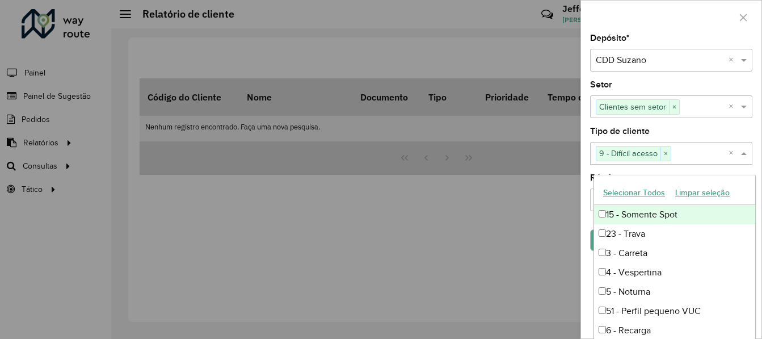
click at [643, 218] on div "15 - Somente Spot" at bounding box center [674, 214] width 161 height 19
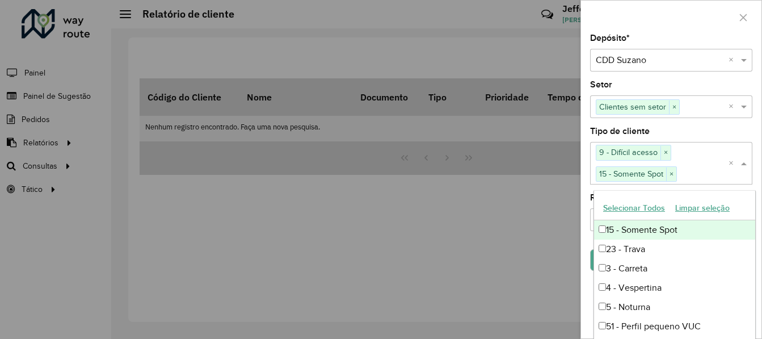
click at [639, 209] on button "Selecionar Todos" at bounding box center [634, 208] width 72 height 18
click at [747, 105] on span at bounding box center [745, 107] width 14 height 14
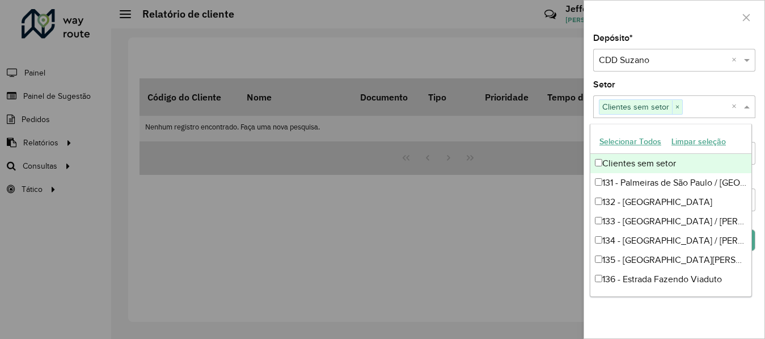
click at [635, 139] on button "Selecionar Todos" at bounding box center [630, 142] width 72 height 18
click at [690, 28] on div at bounding box center [674, 17] width 180 height 33
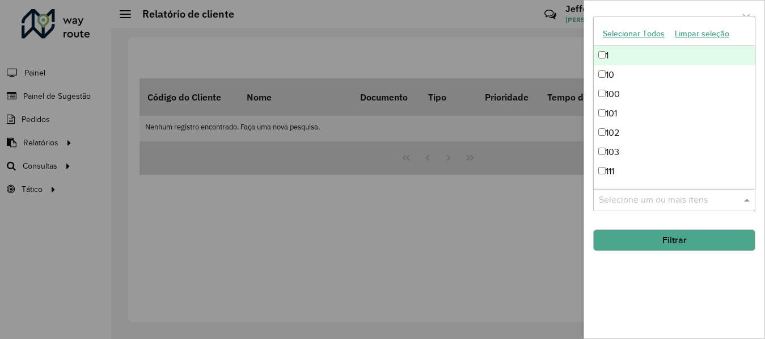
click at [674, 206] on input "text" at bounding box center [668, 200] width 145 height 14
click at [620, 33] on button "Selecionar Todos" at bounding box center [634, 34] width 72 height 18
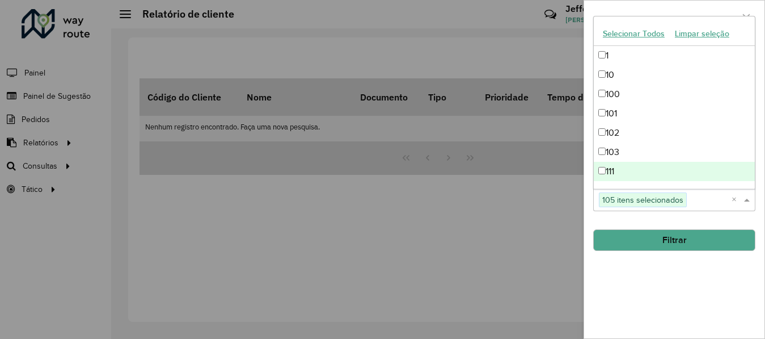
click at [683, 237] on button "Filtrar" at bounding box center [674, 240] width 162 height 22
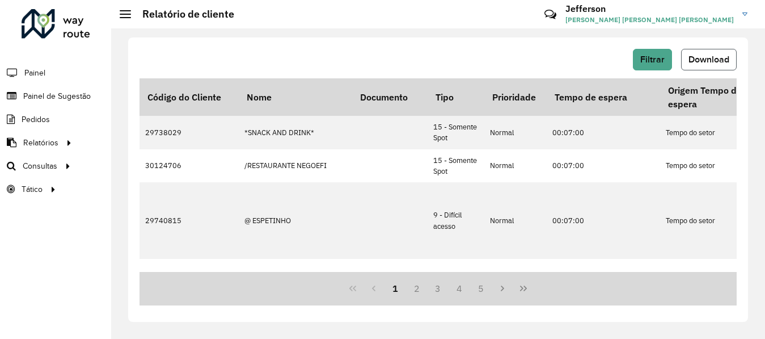
click at [716, 61] on span "Download" at bounding box center [709, 59] width 41 height 10
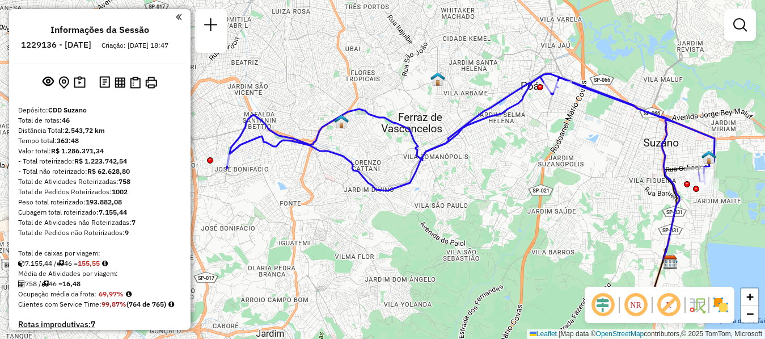
scroll to position [1557, 0]
